Goal: Information Seeking & Learning: Learn about a topic

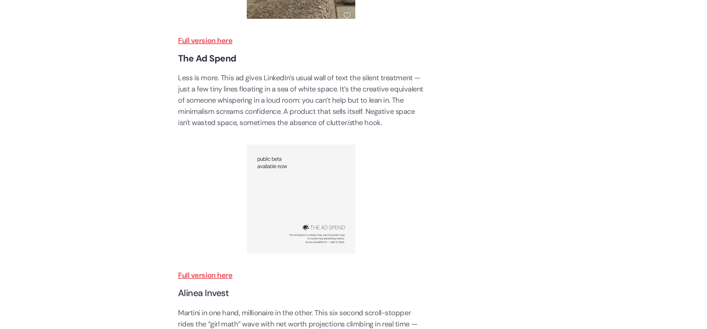
scroll to position [1013, 0]
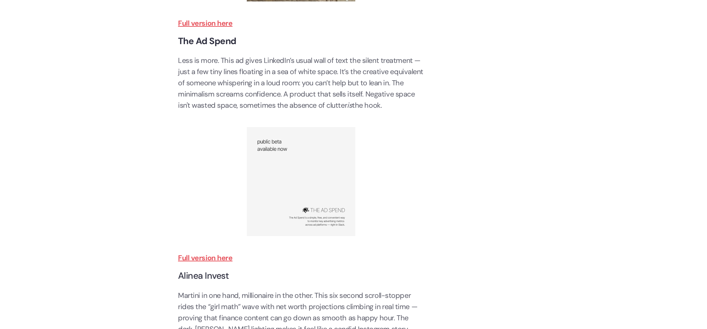
click at [324, 199] on img at bounding box center [301, 181] width 109 height 109
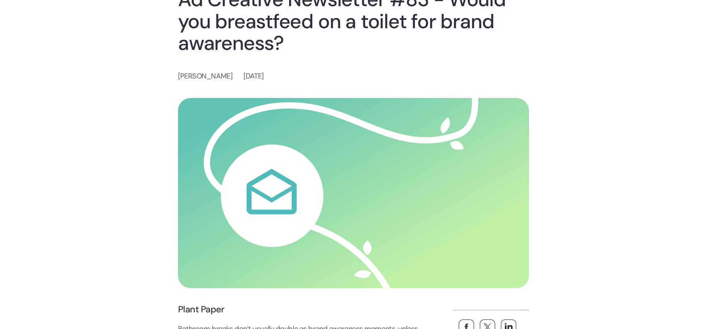
scroll to position [0, 0]
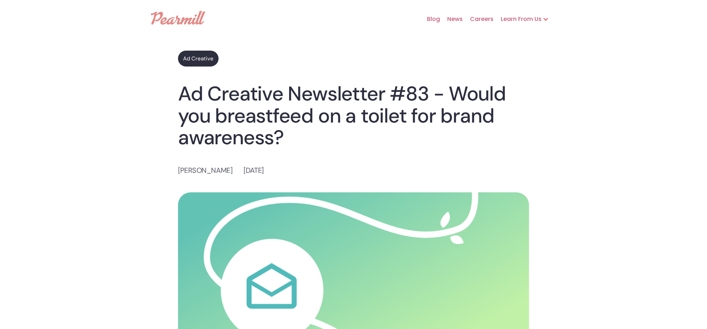
click at [473, 16] on link "Careers" at bounding box center [478, 19] width 31 height 23
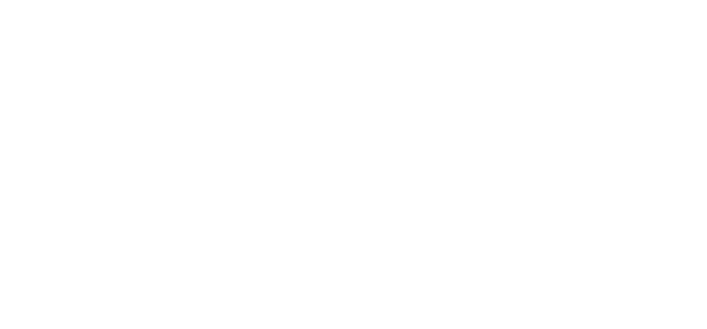
scroll to position [181, 0]
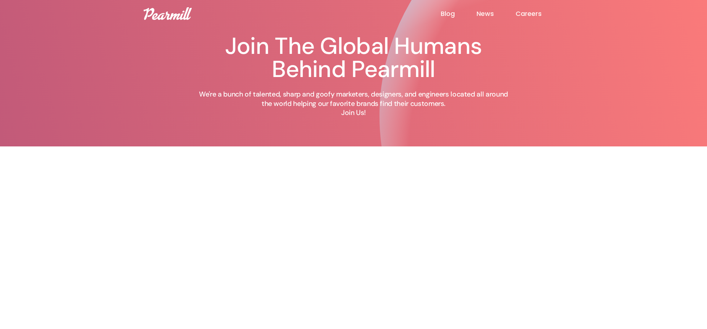
click at [160, 16] on img at bounding box center [168, 13] width 48 height 13
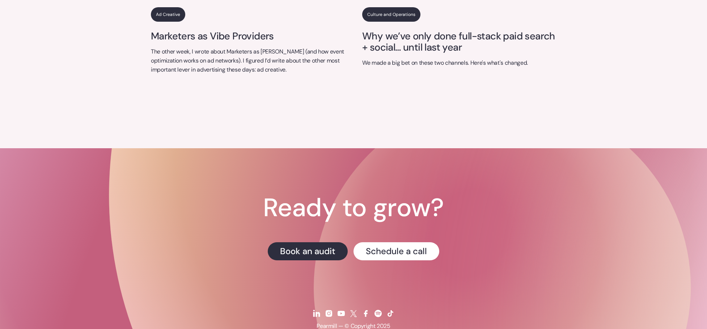
scroll to position [3024, 0]
